Goal: Task Accomplishment & Management: Manage account settings

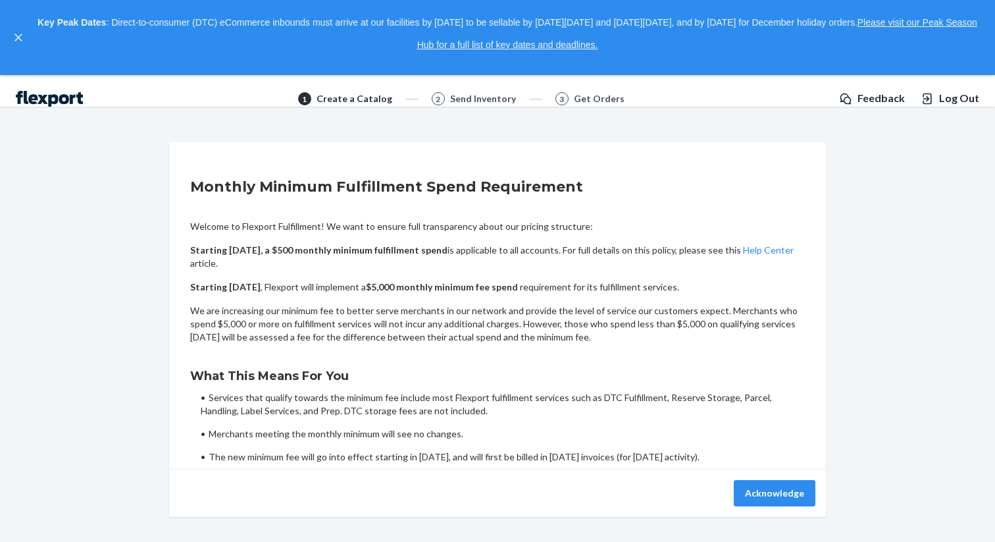
click at [940, 99] on button "Log Out" at bounding box center [950, 98] width 59 height 15
